Goal: Task Accomplishment & Management: Complete application form

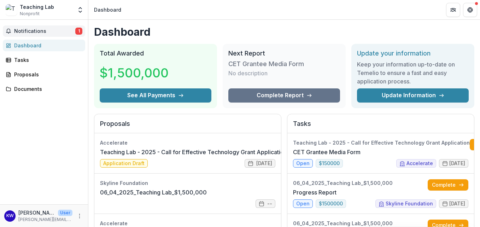
click at [53, 30] on span "Notifications" at bounding box center [44, 31] width 61 height 6
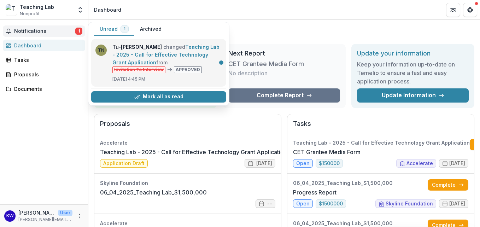
click at [168, 57] on link "Teaching Lab - 2025 - Call for Effective Technology Grant Application" at bounding box center [165, 55] width 107 height 22
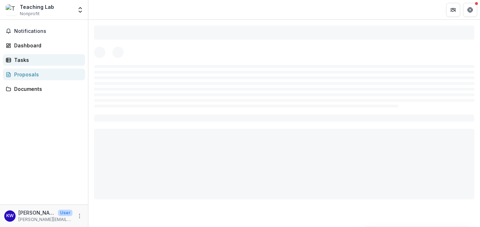
click at [54, 57] on div "Tasks" at bounding box center [46, 59] width 65 height 7
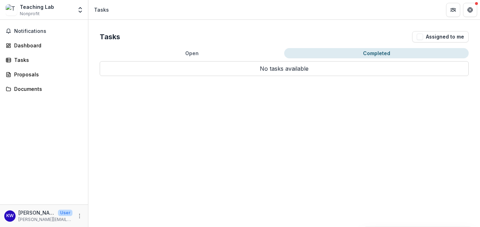
click at [345, 56] on button "Completed" at bounding box center [376, 53] width 185 height 10
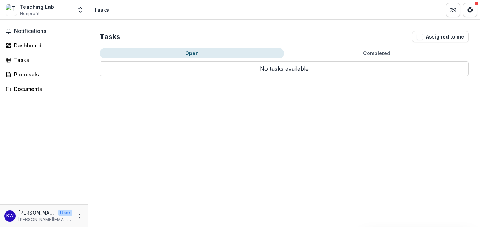
click at [202, 55] on button "Open" at bounding box center [192, 53] width 185 height 10
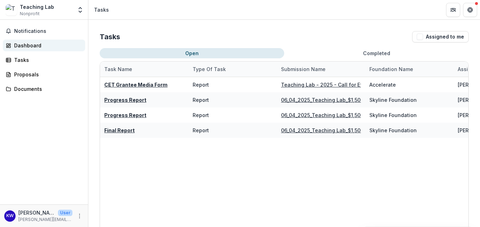
click at [42, 47] on div "Dashboard" at bounding box center [46, 45] width 65 height 7
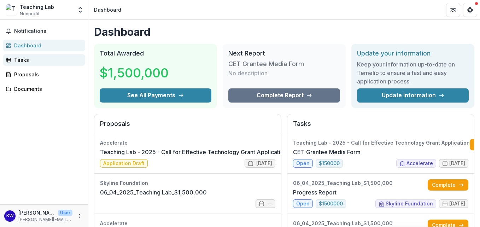
click at [42, 59] on div "Tasks" at bounding box center [46, 59] width 65 height 7
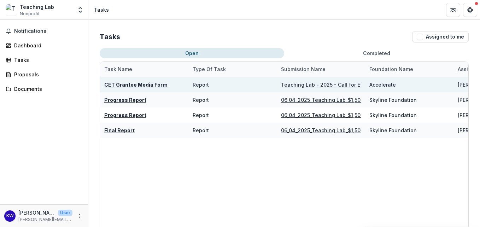
click at [154, 85] on u "CET Grantee Media Form" at bounding box center [135, 85] width 63 height 6
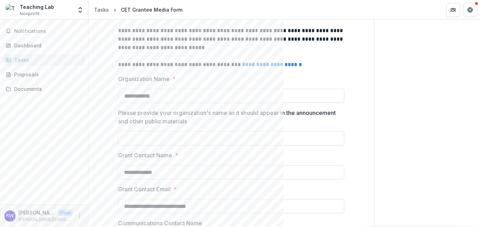
scroll to position [130, 0]
click at [173, 138] on input "Please provide your organization's name as it should appear in the announcement…" at bounding box center [231, 138] width 226 height 14
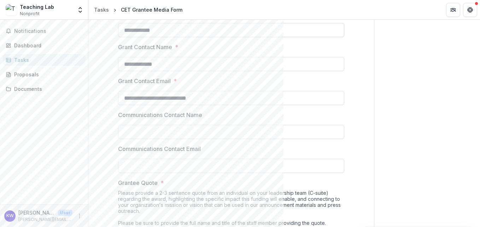
scroll to position [241, 0]
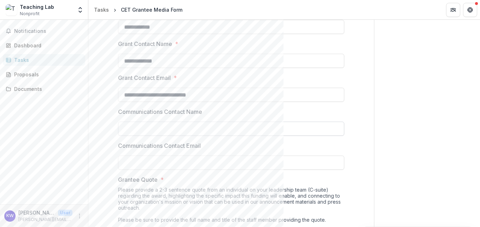
type input "**********"
click at [176, 132] on input "Communications Contact Name" at bounding box center [231, 129] width 226 height 14
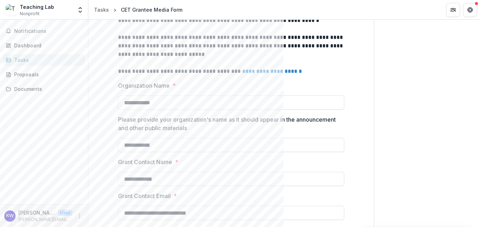
scroll to position [120, 0]
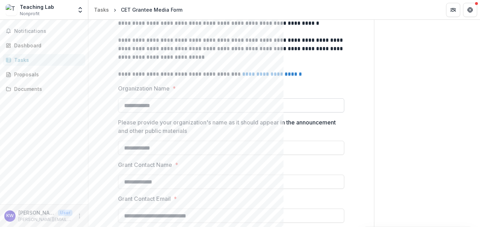
click at [120, 110] on input "**********" at bounding box center [231, 105] width 226 height 14
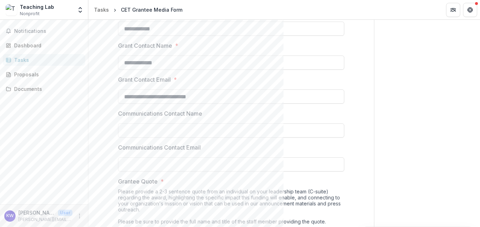
scroll to position [239, 0]
click at [171, 132] on input "Communications Contact Name" at bounding box center [231, 130] width 226 height 14
click at [169, 130] on input "Communications Contact Name" at bounding box center [231, 130] width 226 height 14
type input "**********"
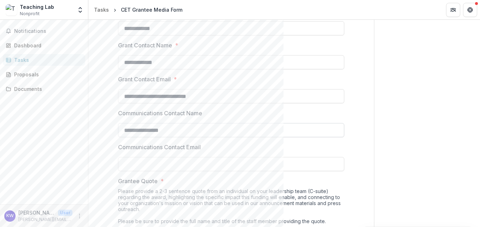
type input "**********"
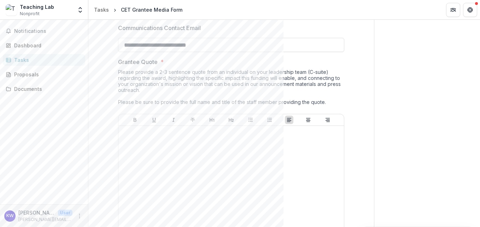
scroll to position [359, 0]
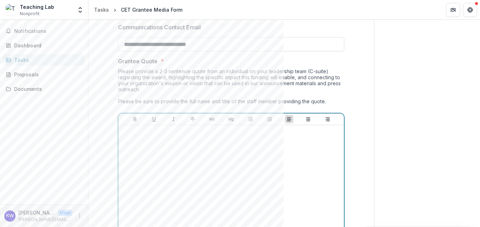
click at [216, 145] on div at bounding box center [231, 181] width 220 height 106
paste div
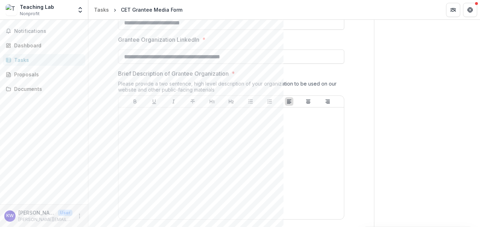
scroll to position [606, 0]
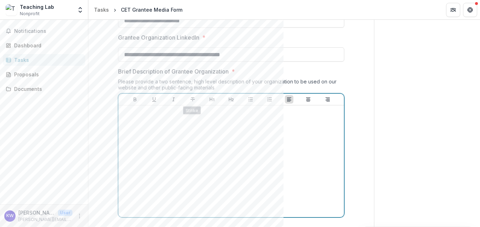
click at [208, 154] on div at bounding box center [231, 161] width 220 height 106
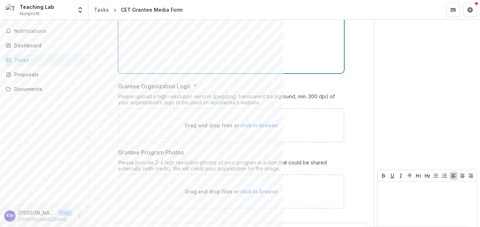
scroll to position [752, 0]
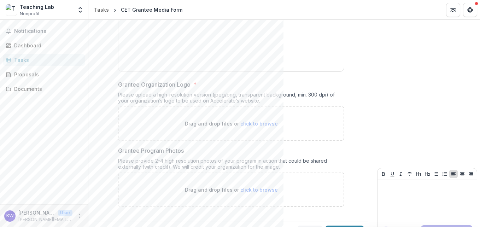
click at [251, 122] on span "click to browse" at bounding box center [259, 124] width 37 height 6
type input "**********"
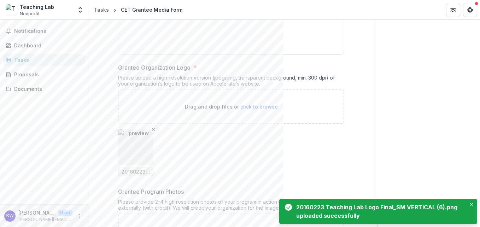
click at [254, 168] on ul "20160223 Teaching Lab Logo Final_SM VERTICAL (6).png" at bounding box center [231, 152] width 226 height 47
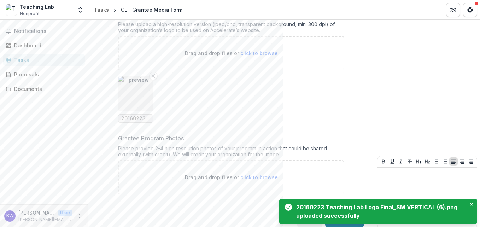
click at [248, 176] on span "click to browse" at bounding box center [259, 177] width 37 height 6
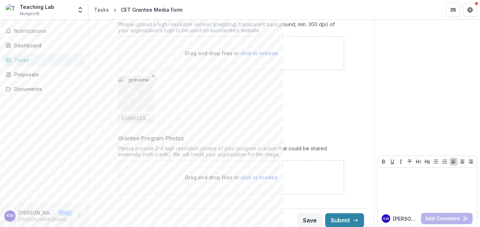
type input "**********"
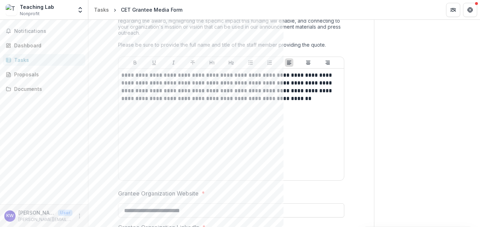
scroll to position [416, 0]
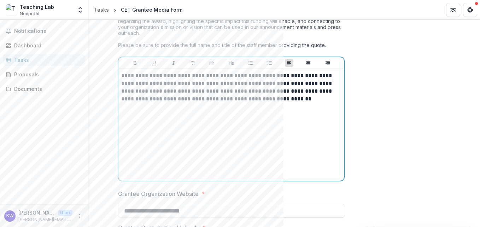
click at [311, 98] on p "**********" at bounding box center [231, 87] width 220 height 31
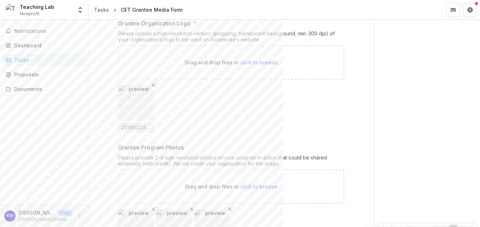
scroll to position [885, 0]
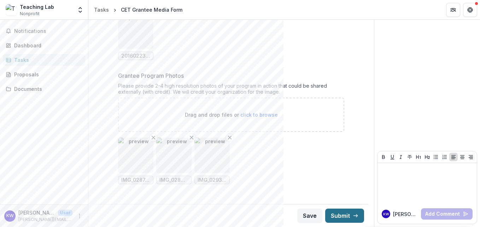
click at [339, 216] on button "Submit" at bounding box center [344, 216] width 39 height 14
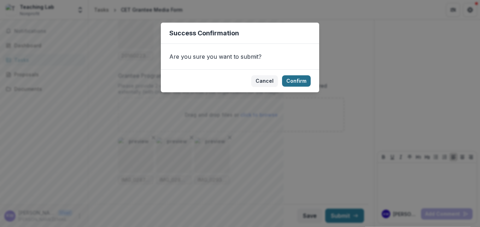
click at [302, 80] on button "Confirm" at bounding box center [296, 80] width 29 height 11
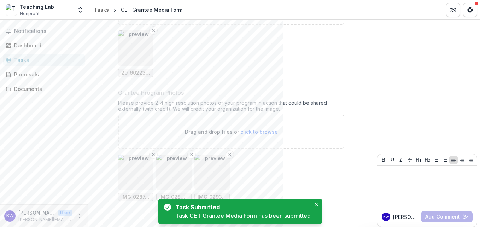
scroll to position [887, 0]
